Goal: Check status

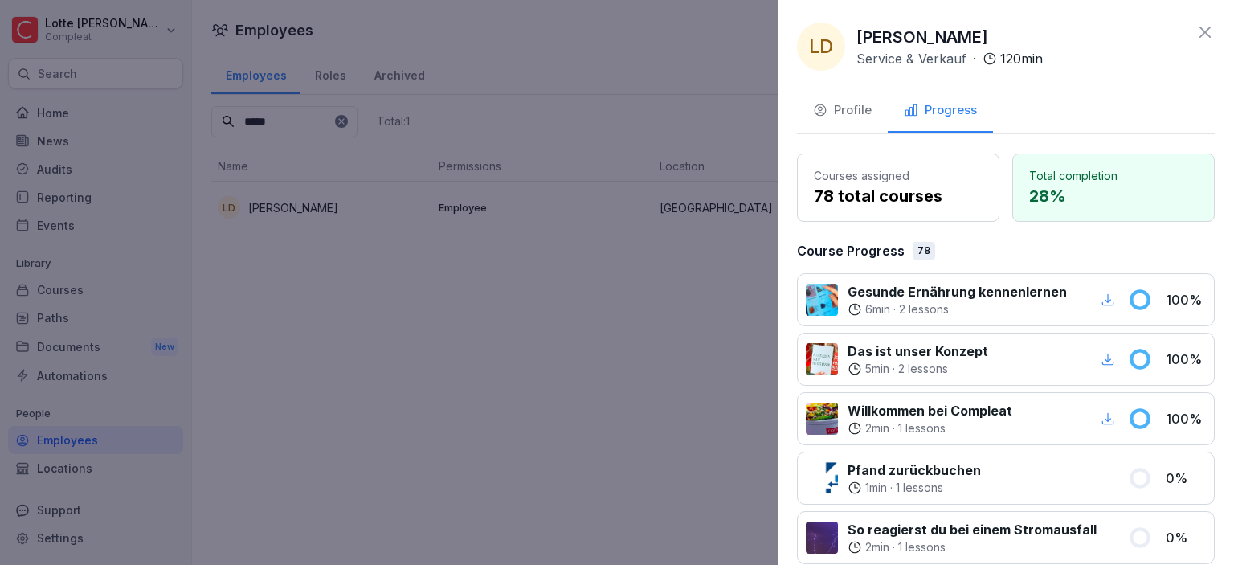
click at [1204, 35] on icon at bounding box center [1205, 31] width 19 height 19
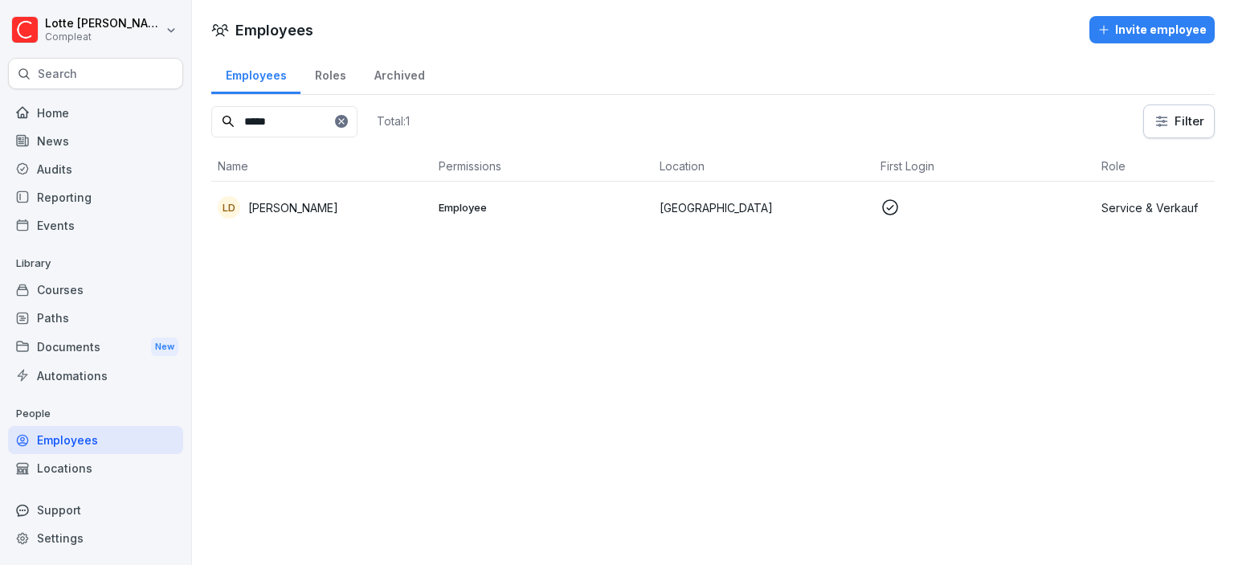
click at [348, 126] on div at bounding box center [341, 121] width 13 height 13
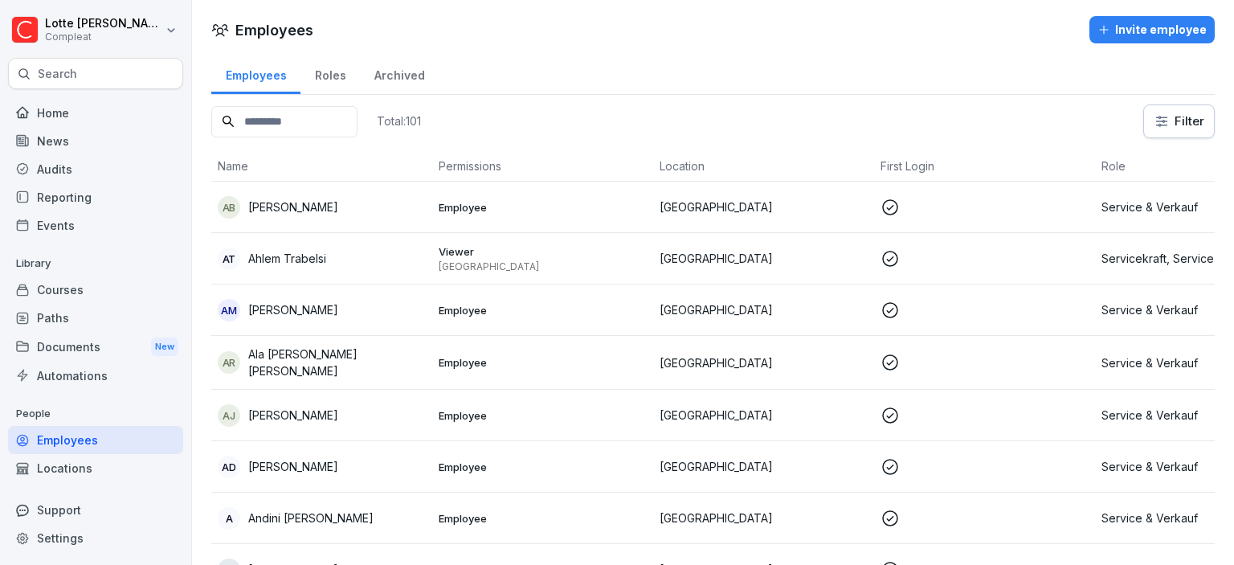
click at [297, 119] on input at bounding box center [284, 121] width 146 height 31
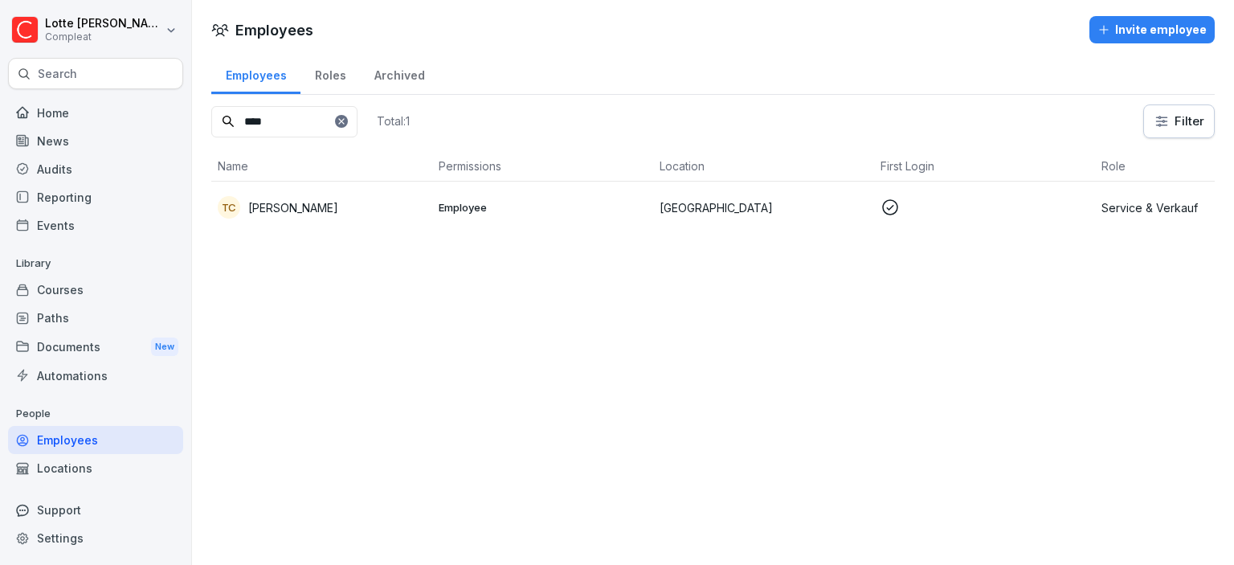
type input "****"
click at [423, 207] on div "TC [PERSON_NAME]" at bounding box center [322, 207] width 208 height 22
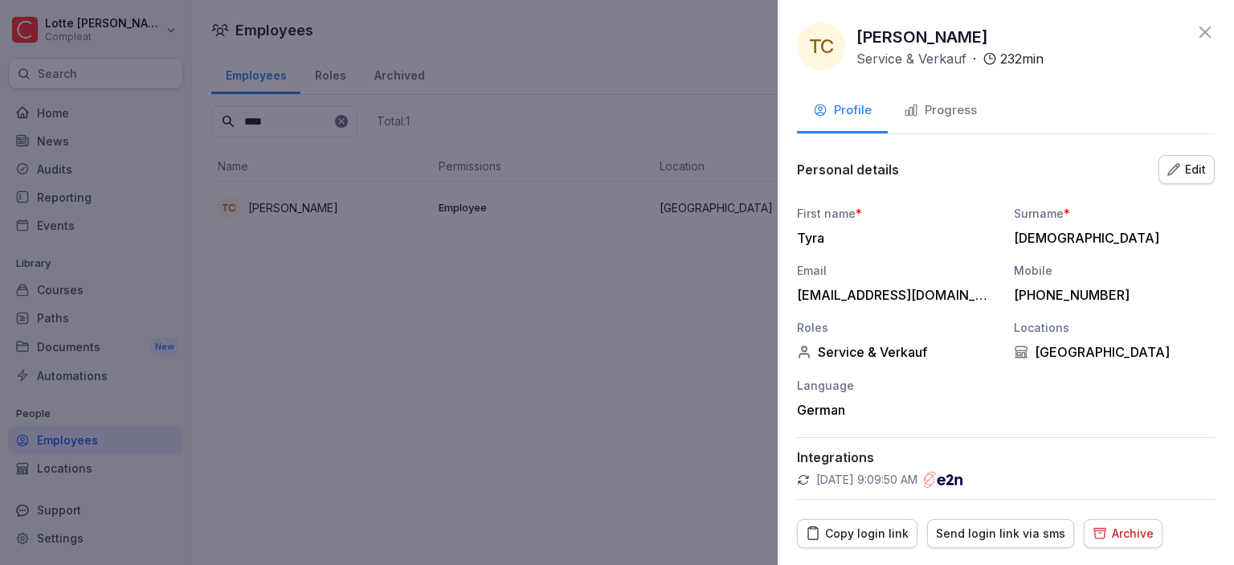
click at [952, 105] on div "Progress" at bounding box center [940, 110] width 73 height 18
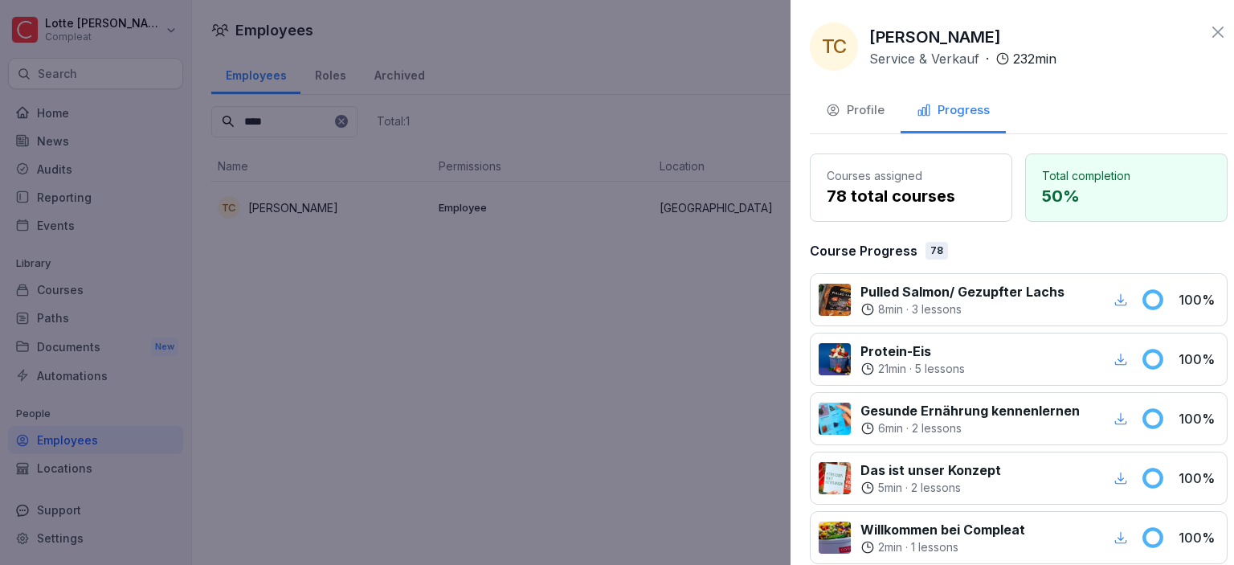
click at [489, 291] on div at bounding box center [617, 282] width 1234 height 565
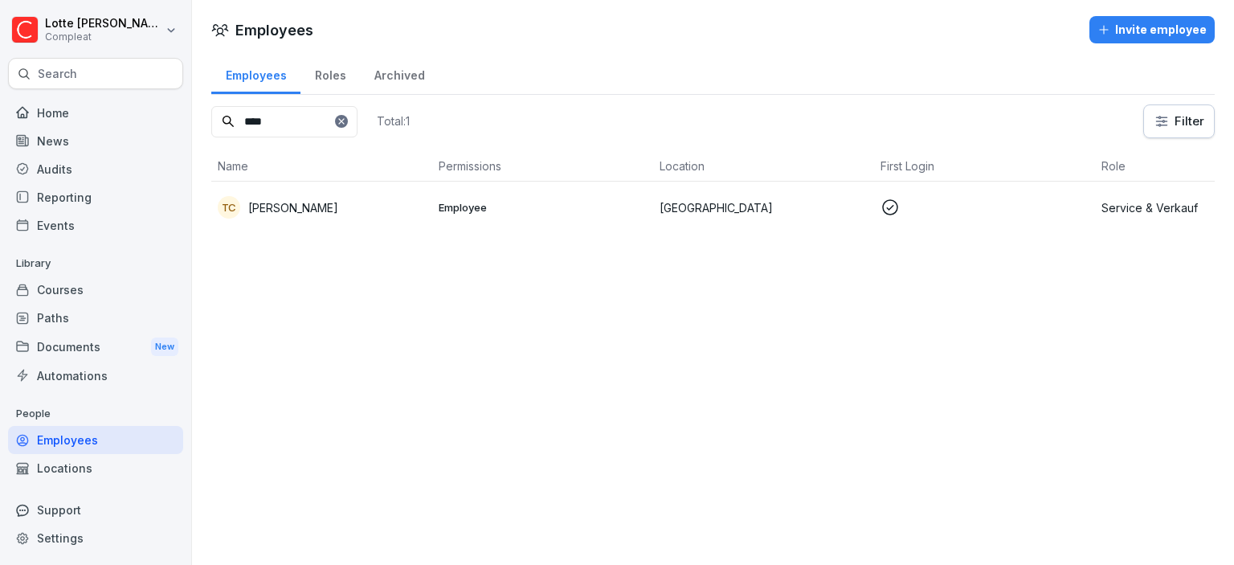
click at [410, 219] on td "TC [PERSON_NAME]" at bounding box center [321, 207] width 221 height 51
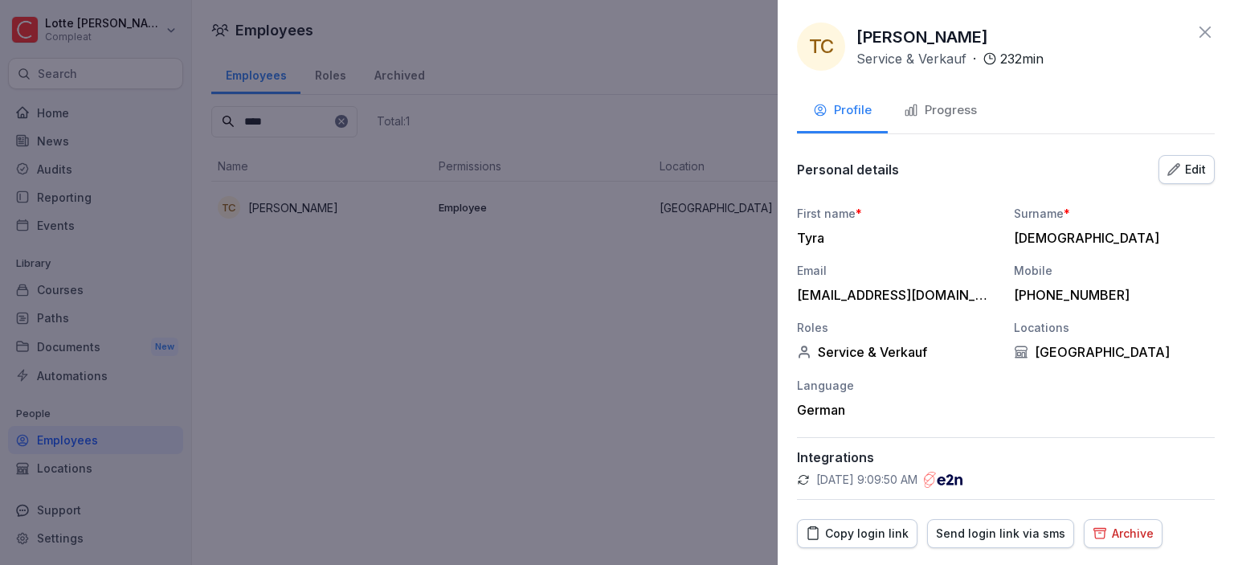
click at [967, 127] on button "Progress" at bounding box center [940, 111] width 105 height 43
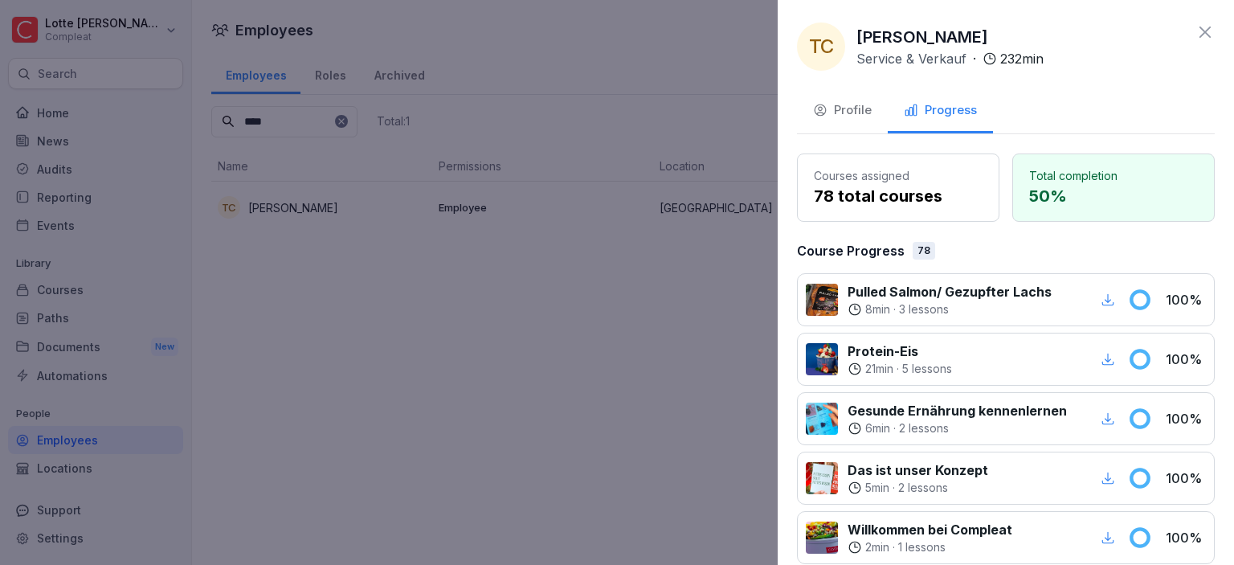
click at [840, 108] on div "Profile" at bounding box center [842, 110] width 59 height 18
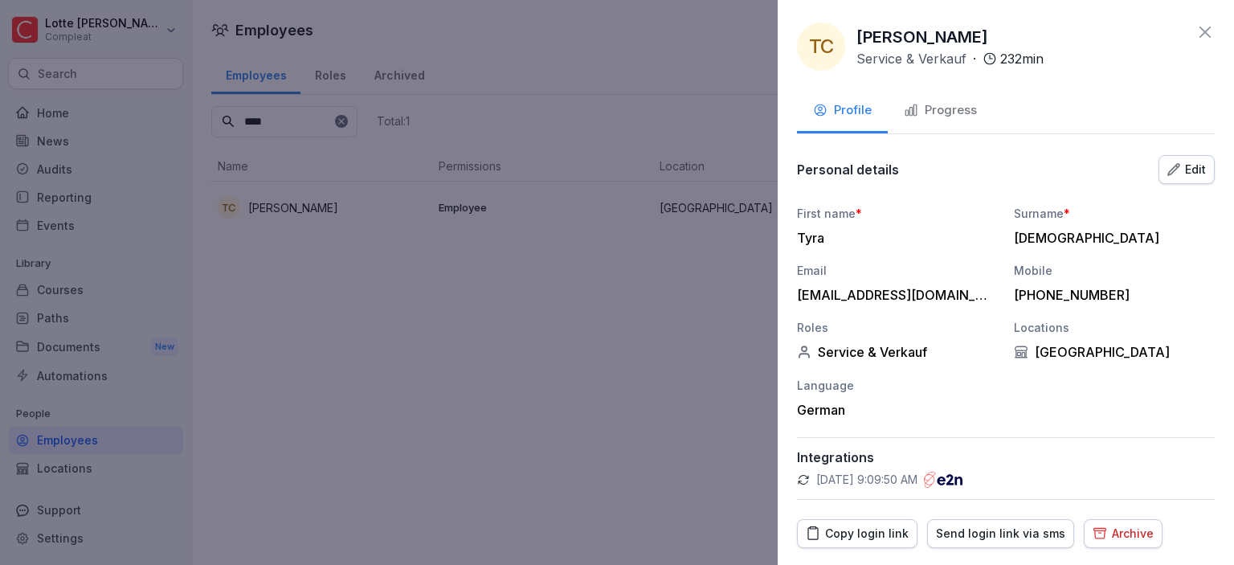
click at [934, 108] on div "Progress" at bounding box center [940, 110] width 73 height 18
